Goal: Check status

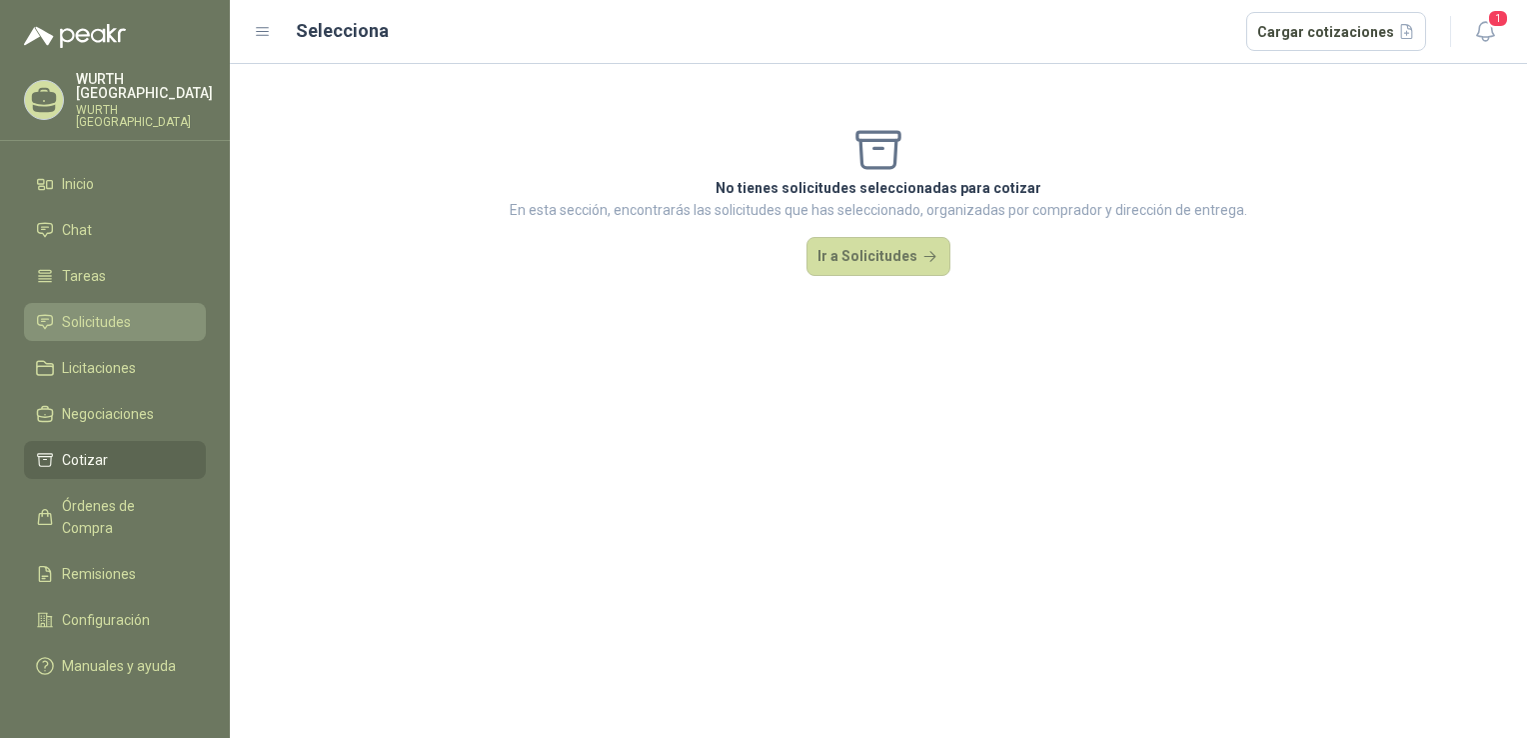
click at [113, 311] on span "Solicitudes" at bounding box center [96, 322] width 69 height 22
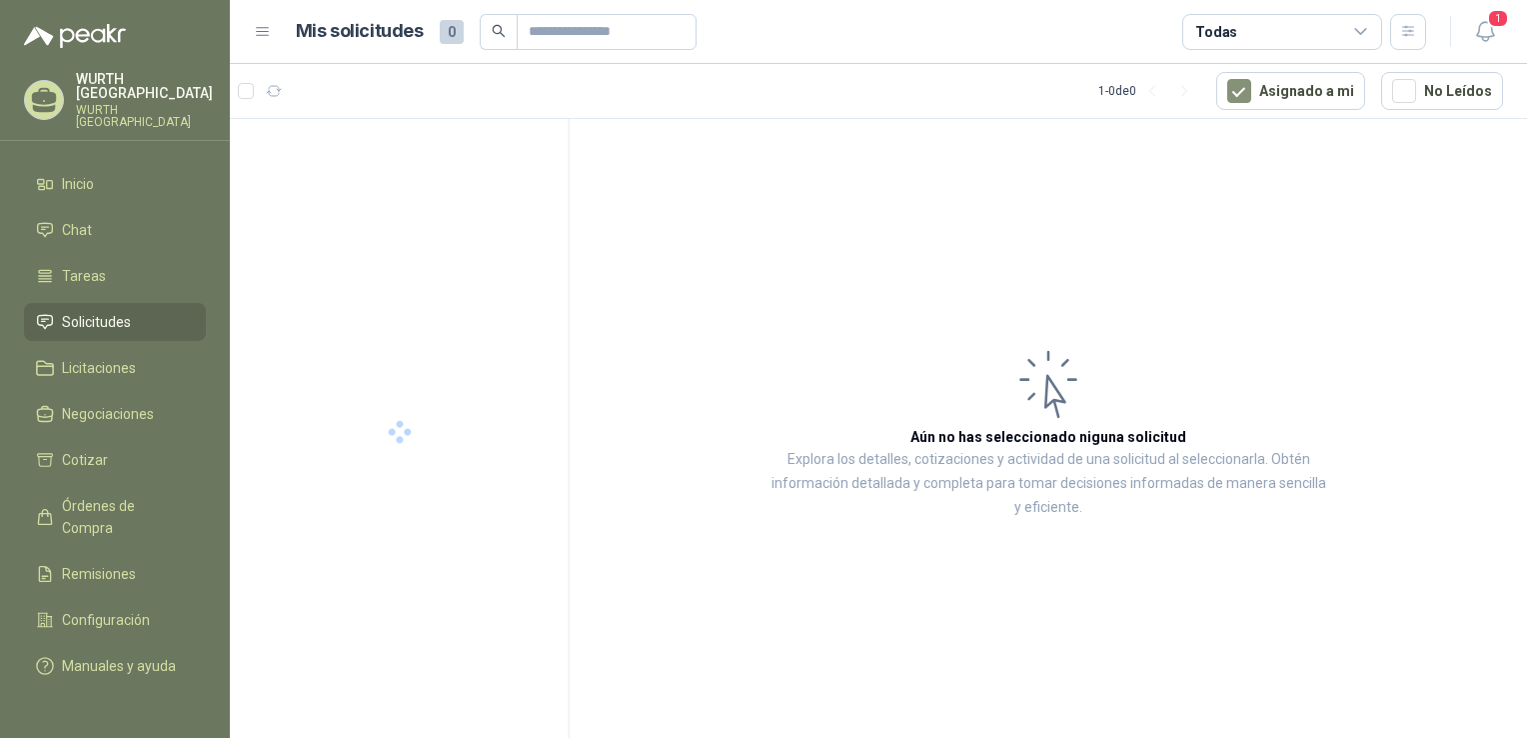
click at [88, 311] on span "Solicitudes" at bounding box center [96, 322] width 69 height 22
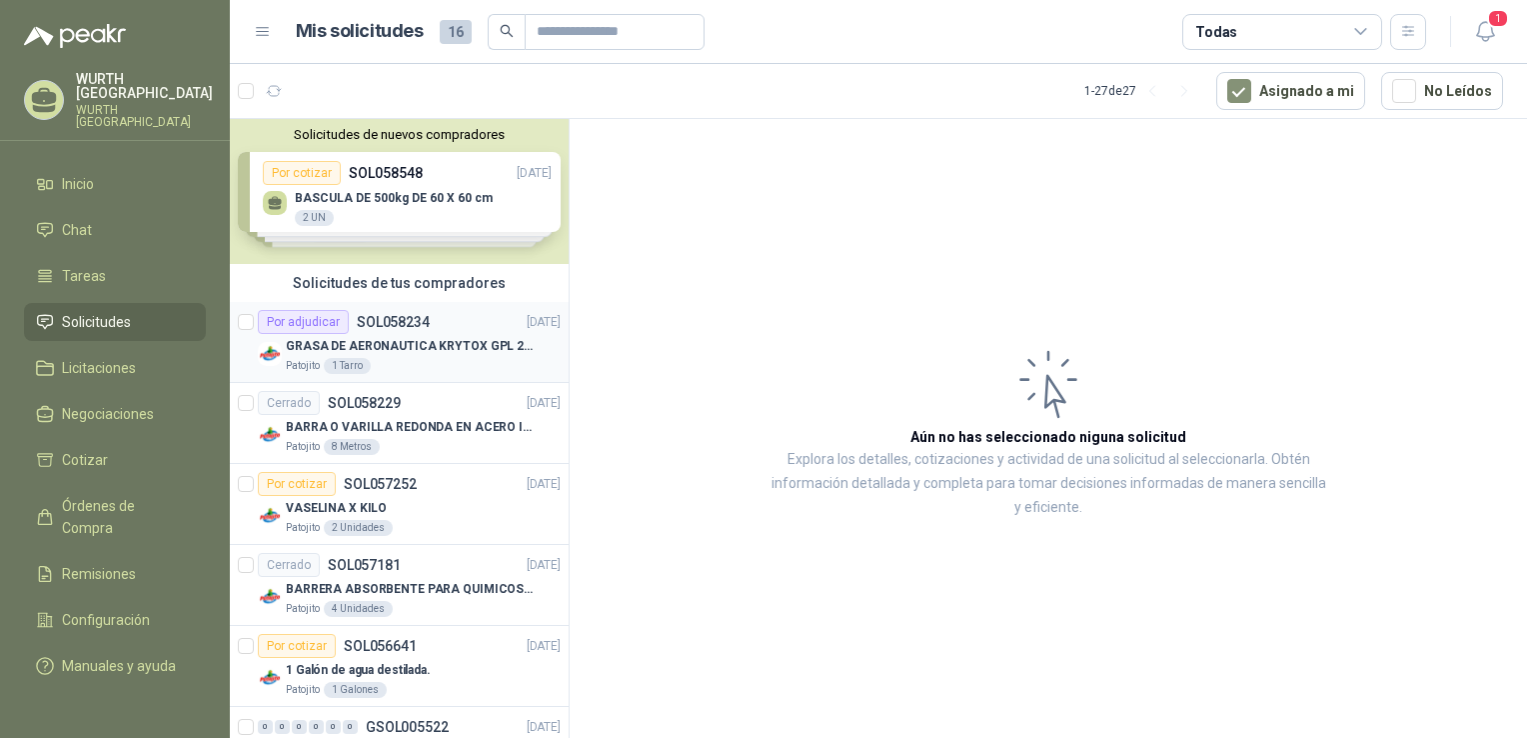
click at [402, 328] on p "SOL058234" at bounding box center [393, 322] width 73 height 14
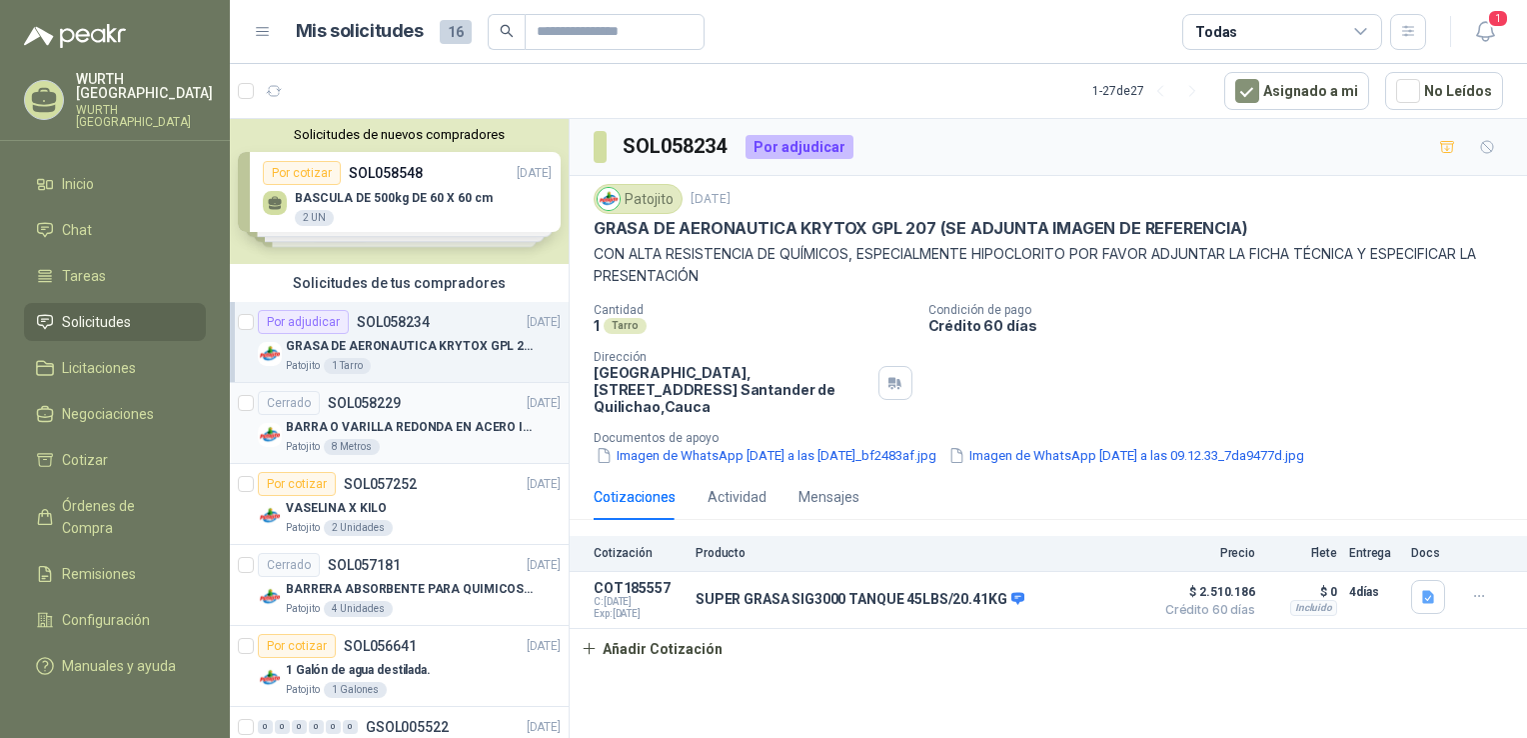
click at [416, 403] on div "Cerrado SOL058229 [DATE]" at bounding box center [409, 403] width 303 height 24
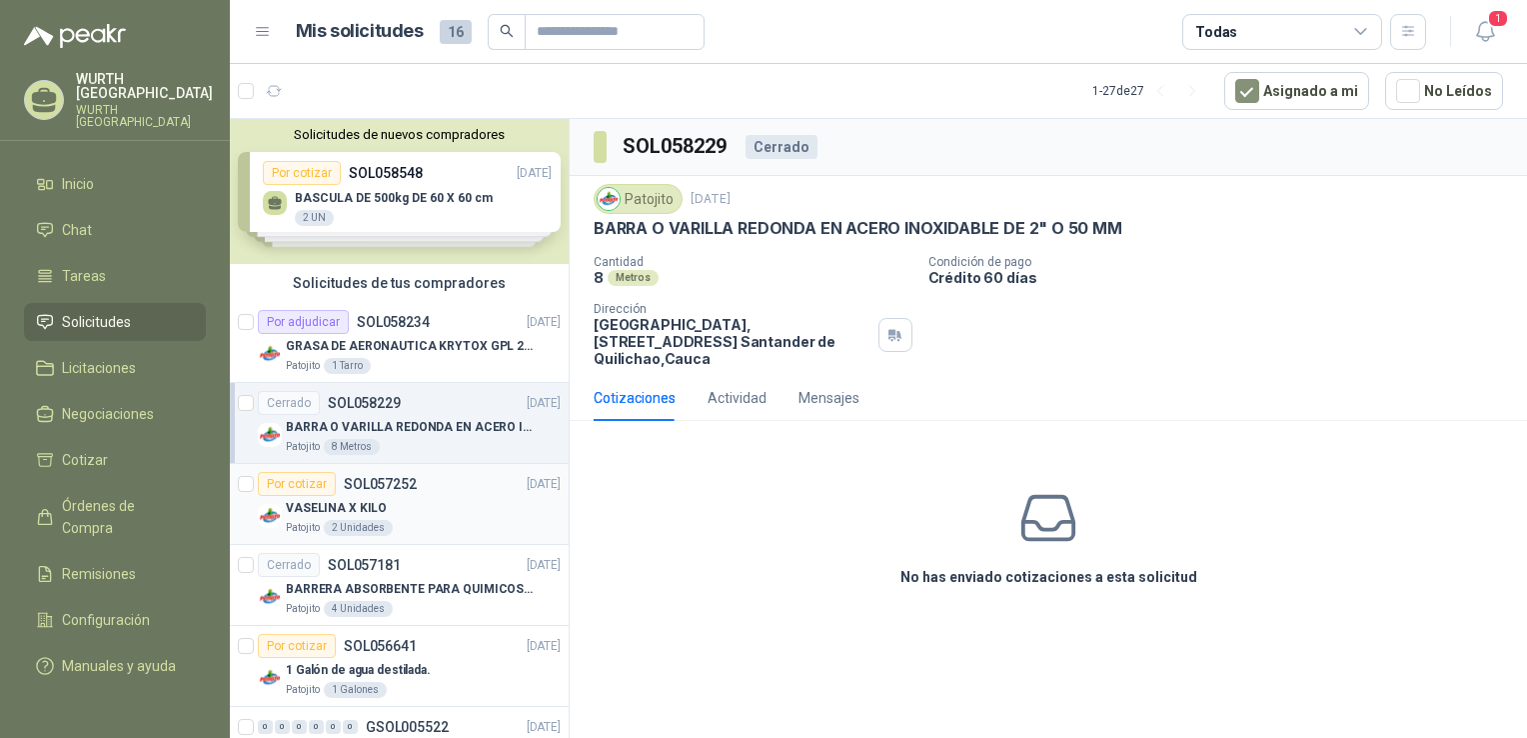
click at [392, 491] on div "Por cotizar SOL057252" at bounding box center [337, 484] width 159 height 24
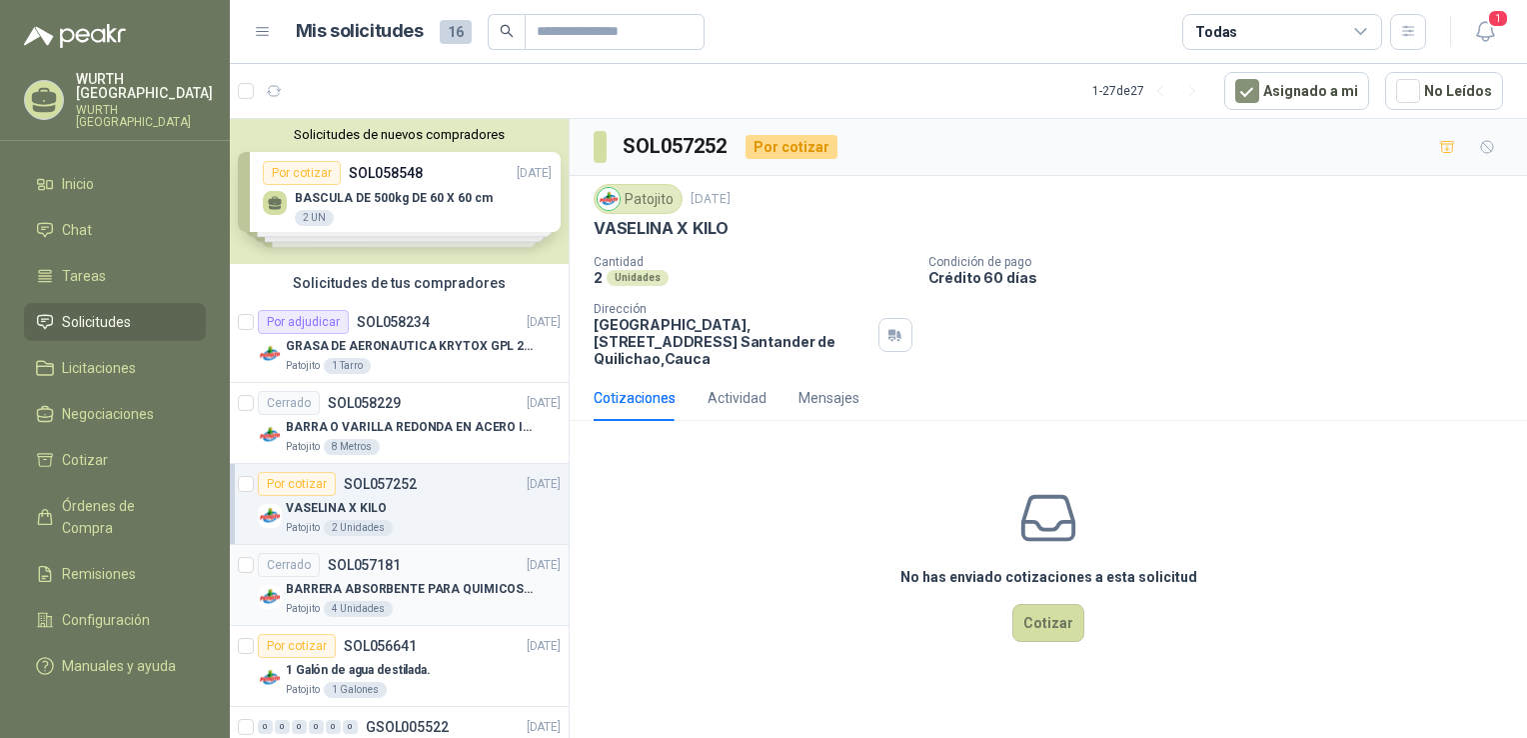
click at [408, 570] on div "Cerrado SOL057181 [DATE]" at bounding box center [409, 565] width 303 height 24
